Goal: Transaction & Acquisition: Subscribe to service/newsletter

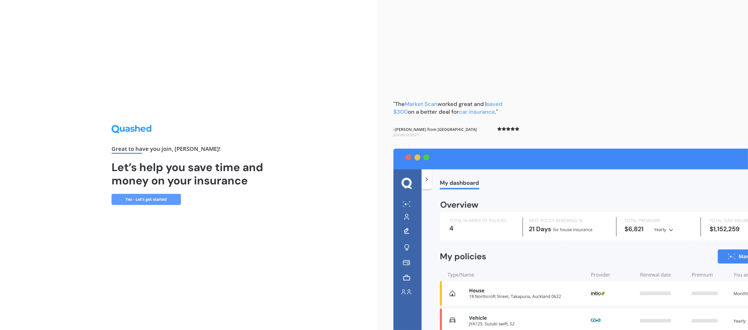
click at [374, 165] on img at bounding box center [570, 239] width 355 height 181
